Goal: Transaction & Acquisition: Purchase product/service

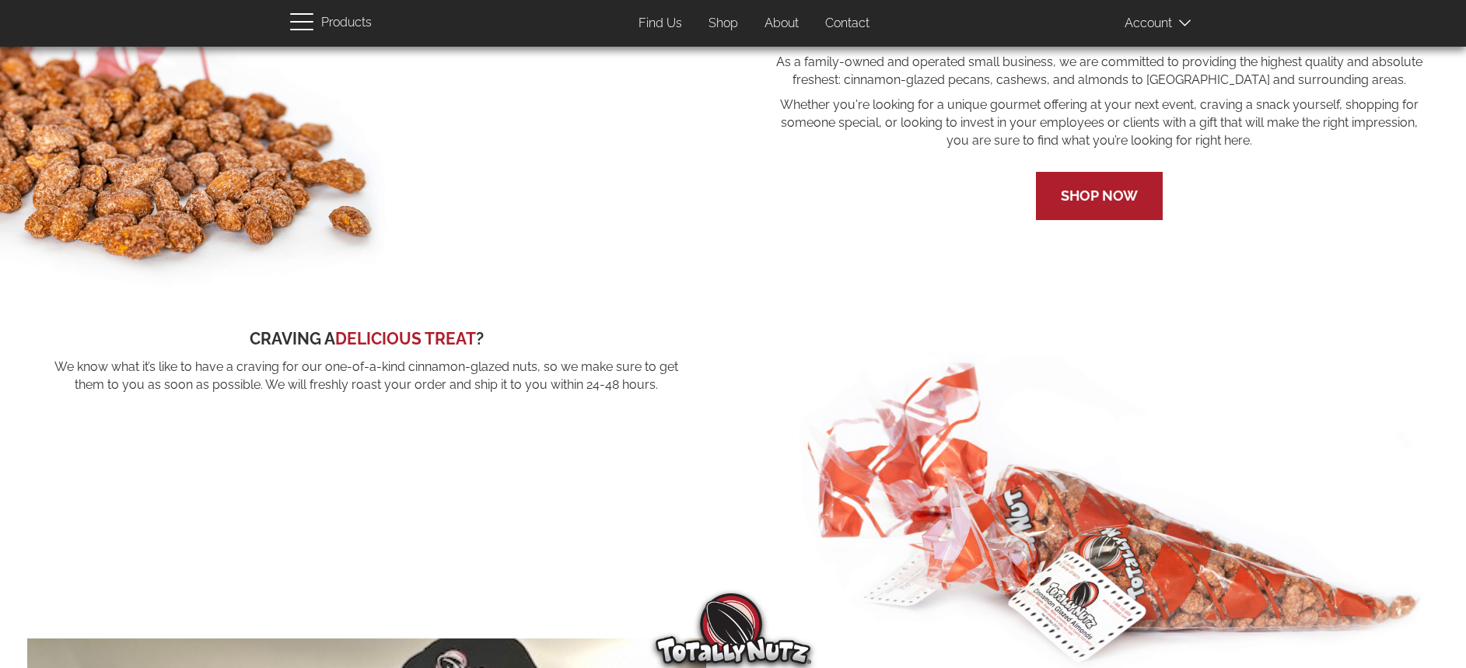
scroll to position [30, 0]
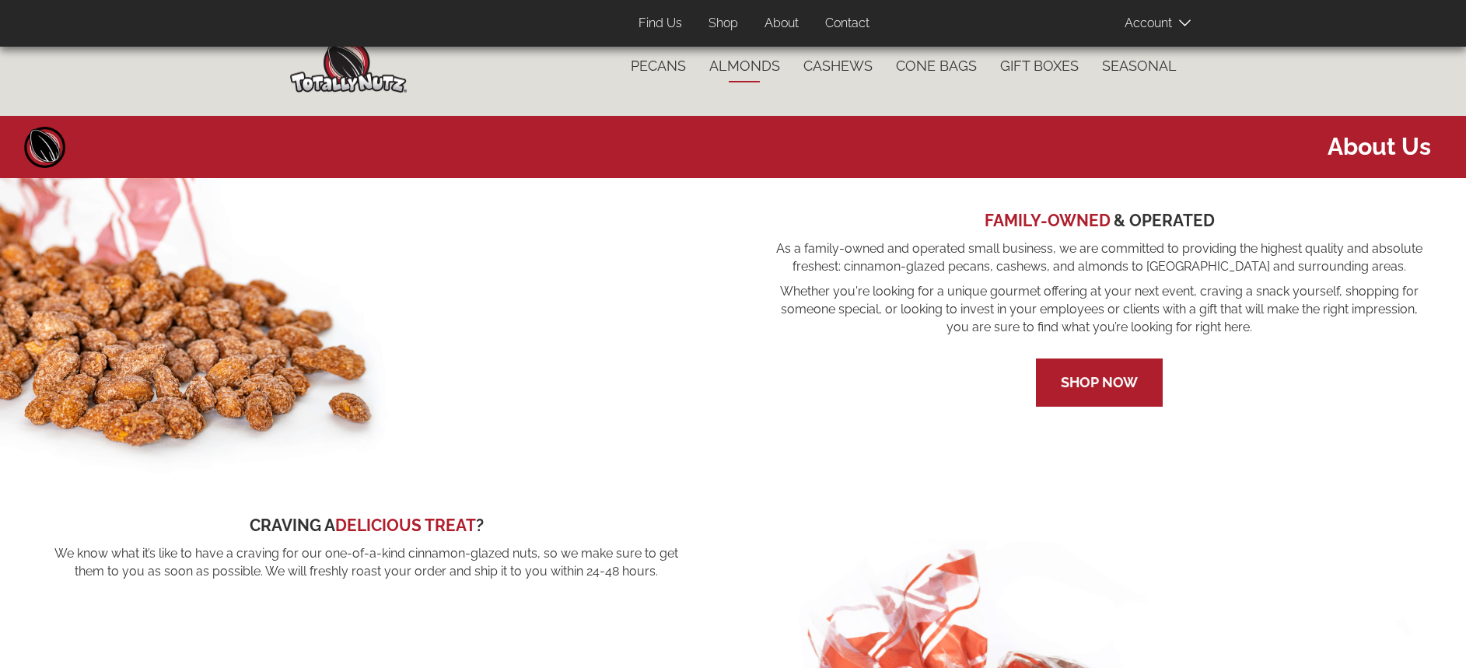
click at [743, 58] on link "Almonds" at bounding box center [745, 66] width 94 height 33
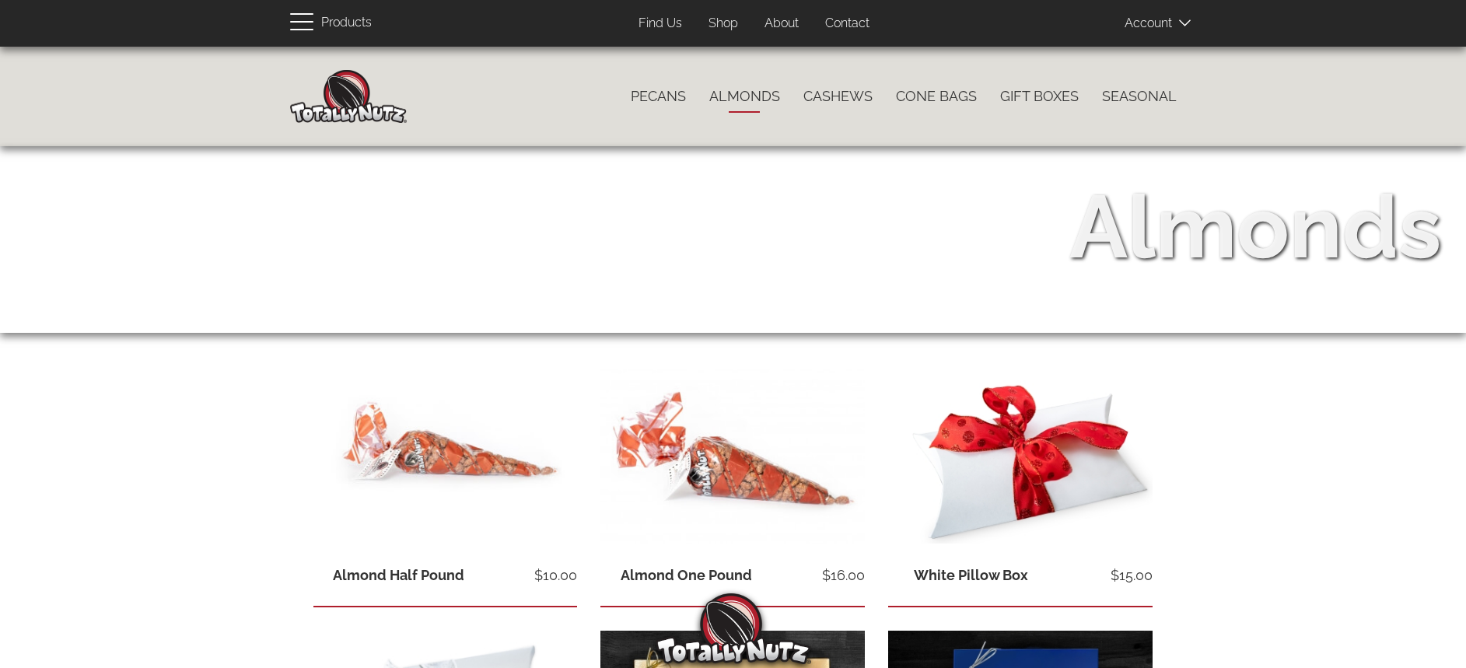
drag, startPoint x: 0, startPoint y: 0, endPoint x: 921, endPoint y: 61, distance: 922.8
click at [921, 61] on div "Hoos Nutz So Good They’ll Drive You Crazy! Catalog menu Pecans Almonds Cashews …" at bounding box center [733, 97] width 1466 height 100
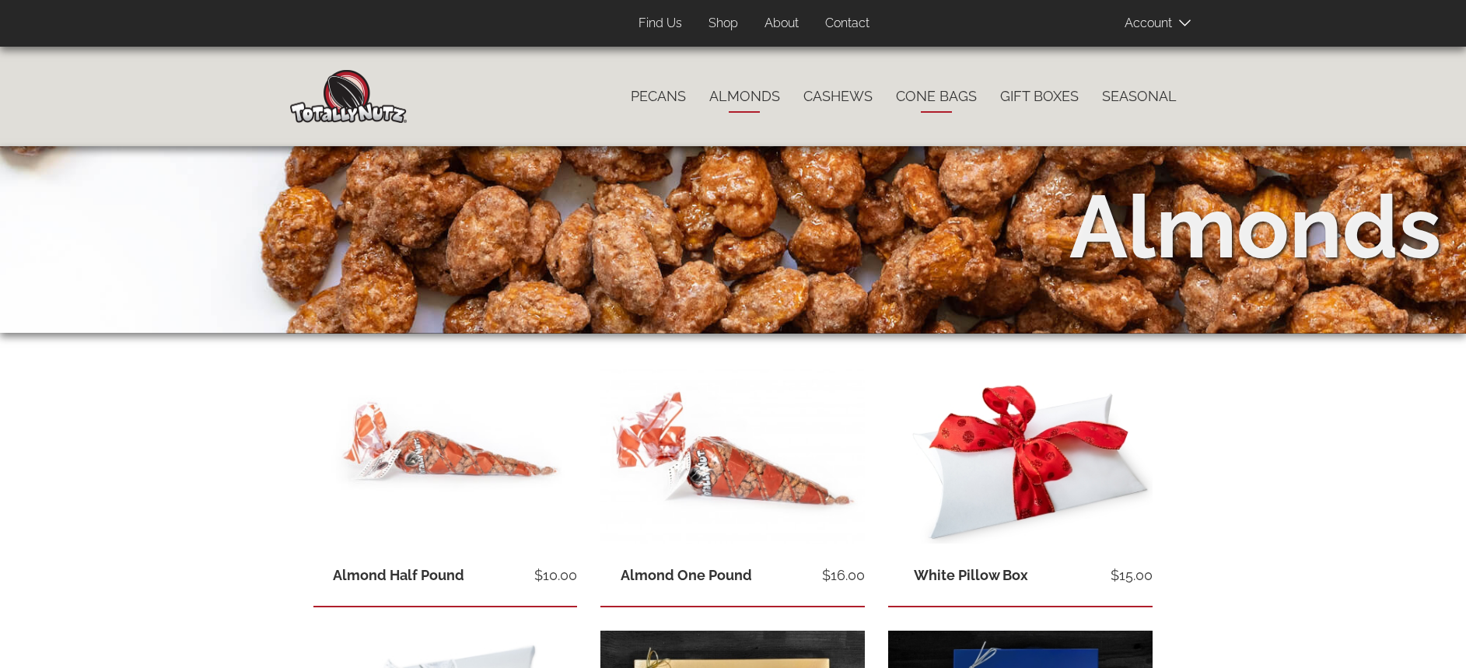
click at [932, 103] on link "Cone Bags" at bounding box center [936, 96] width 104 height 33
